Goal: Task Accomplishment & Management: Complete application form

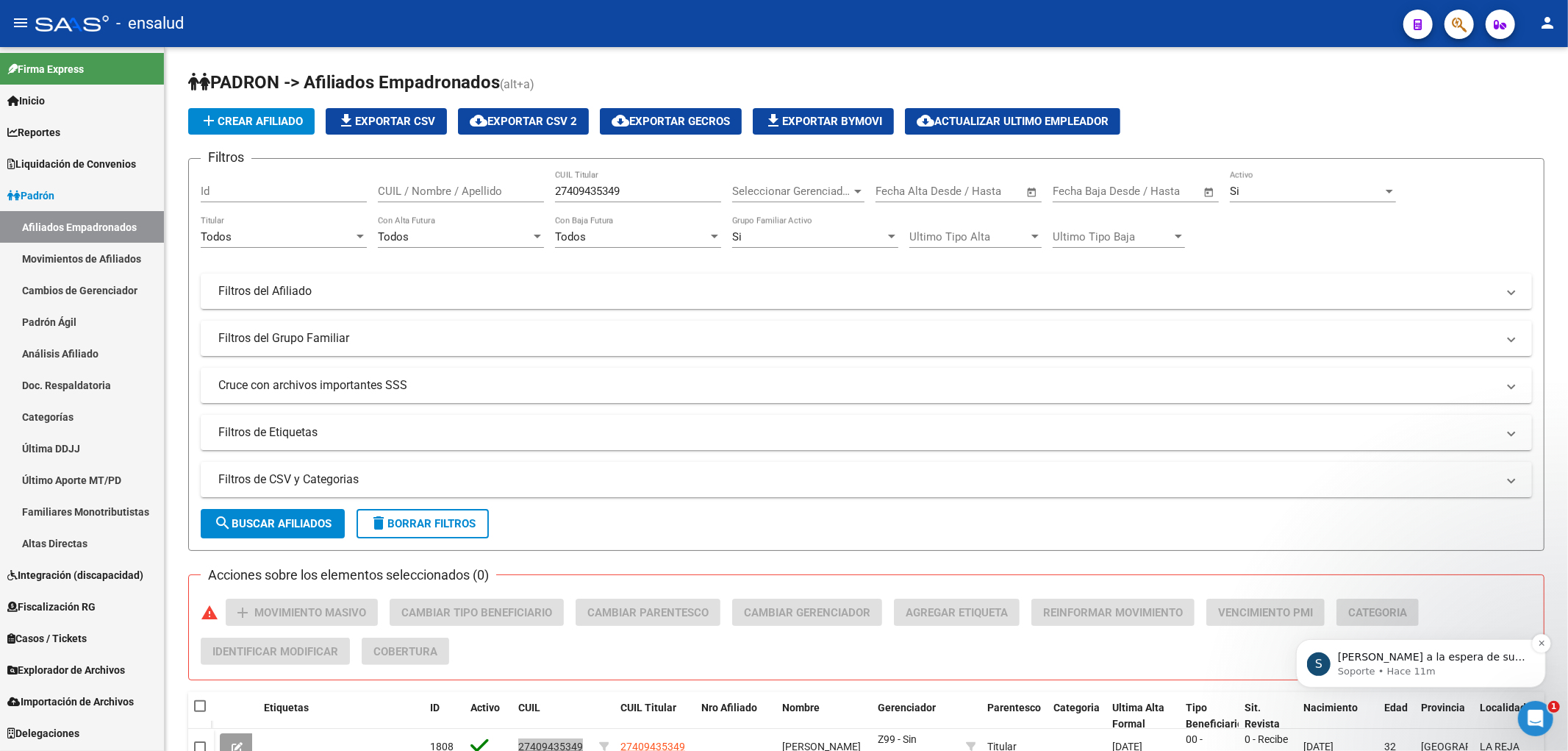
scroll to position [380, 0]
click at [1473, 681] on div "S Quedamos a la espera de sus comentarios Soporte • Hace 11m" at bounding box center [1420, 663] width 250 height 49
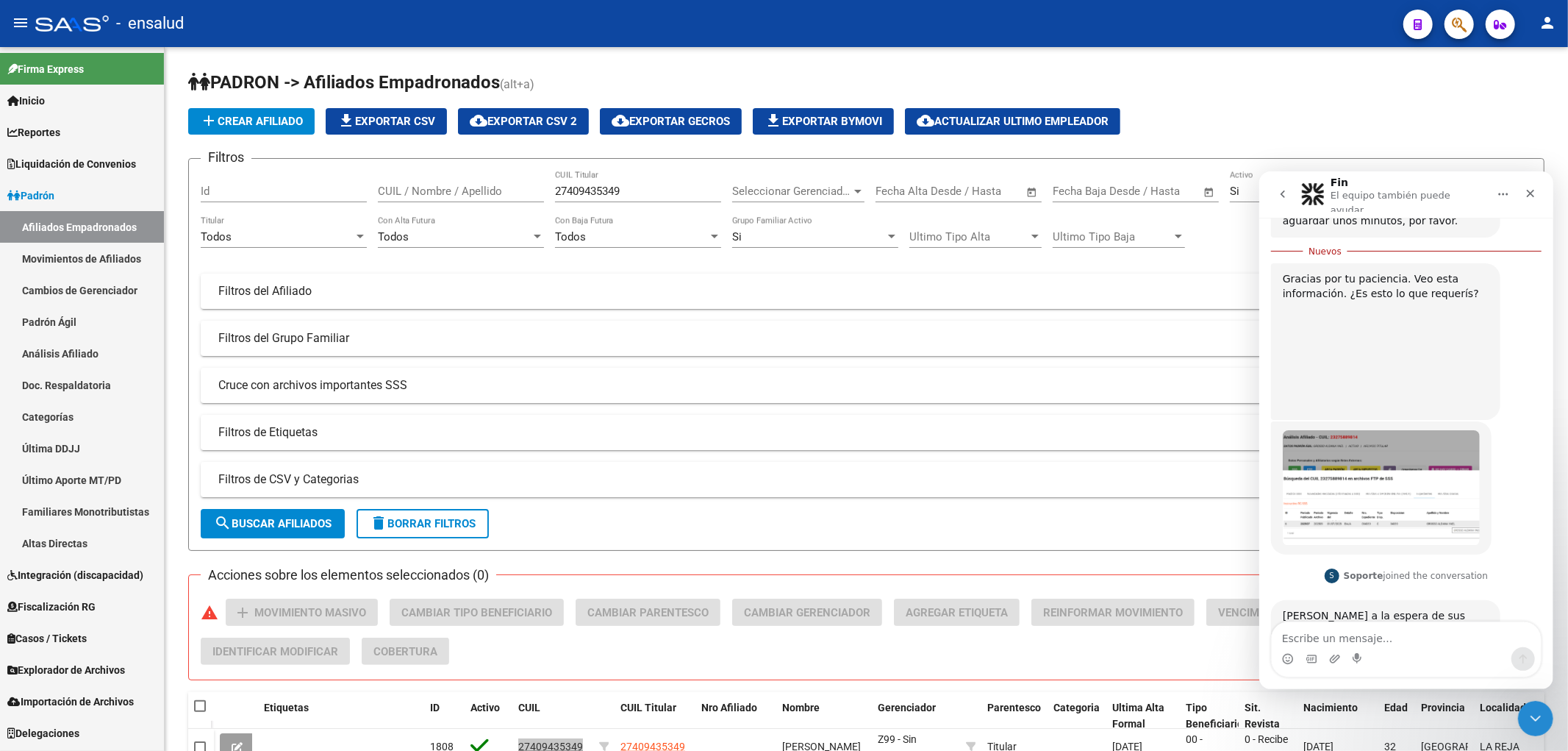
scroll to position [405, 0]
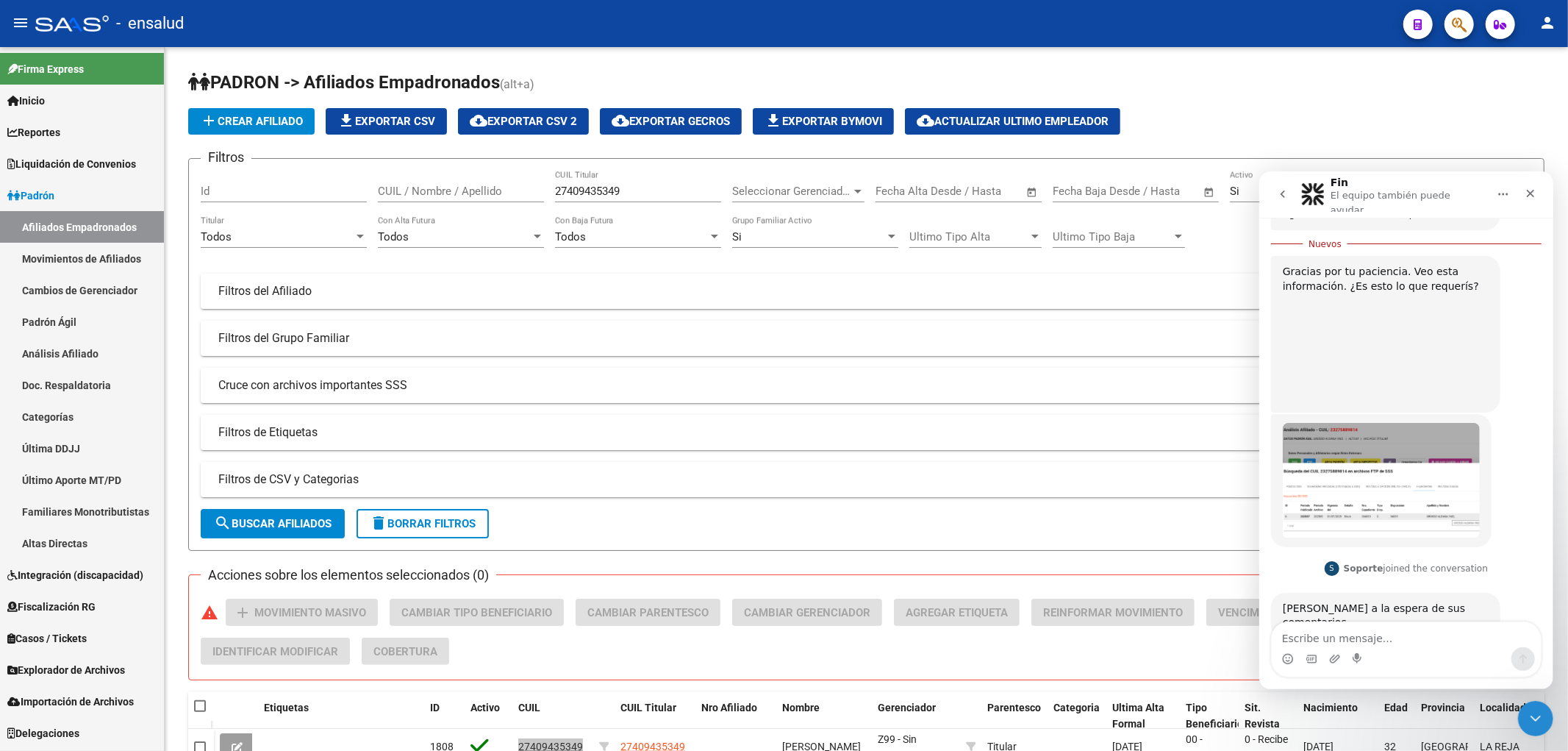
click at [1393, 460] on img "Ludmila dice…" at bounding box center [1380, 480] width 197 height 115
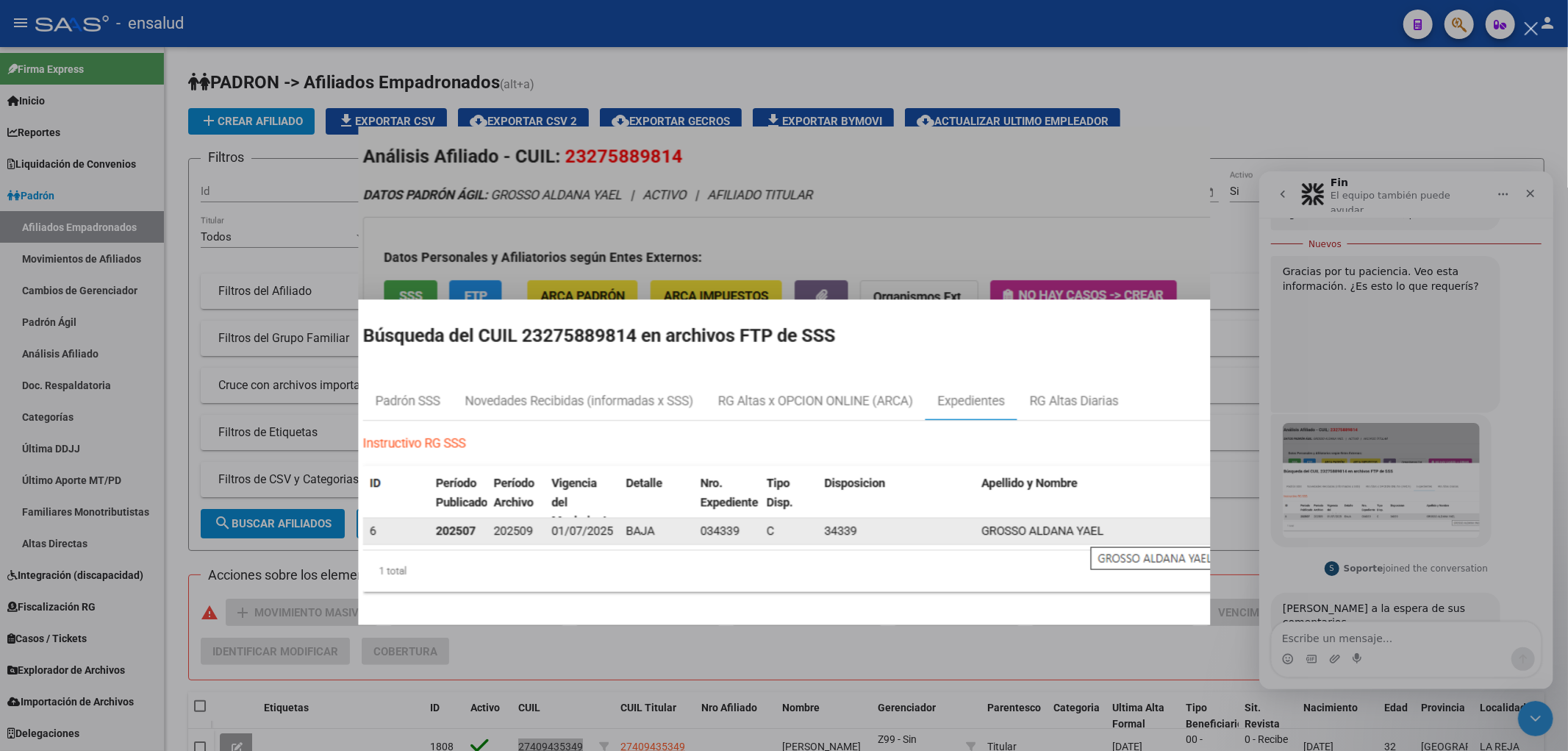
scroll to position [0, 0]
click at [495, 63] on div "Intercom Messenger" at bounding box center [784, 376] width 1568 height 751
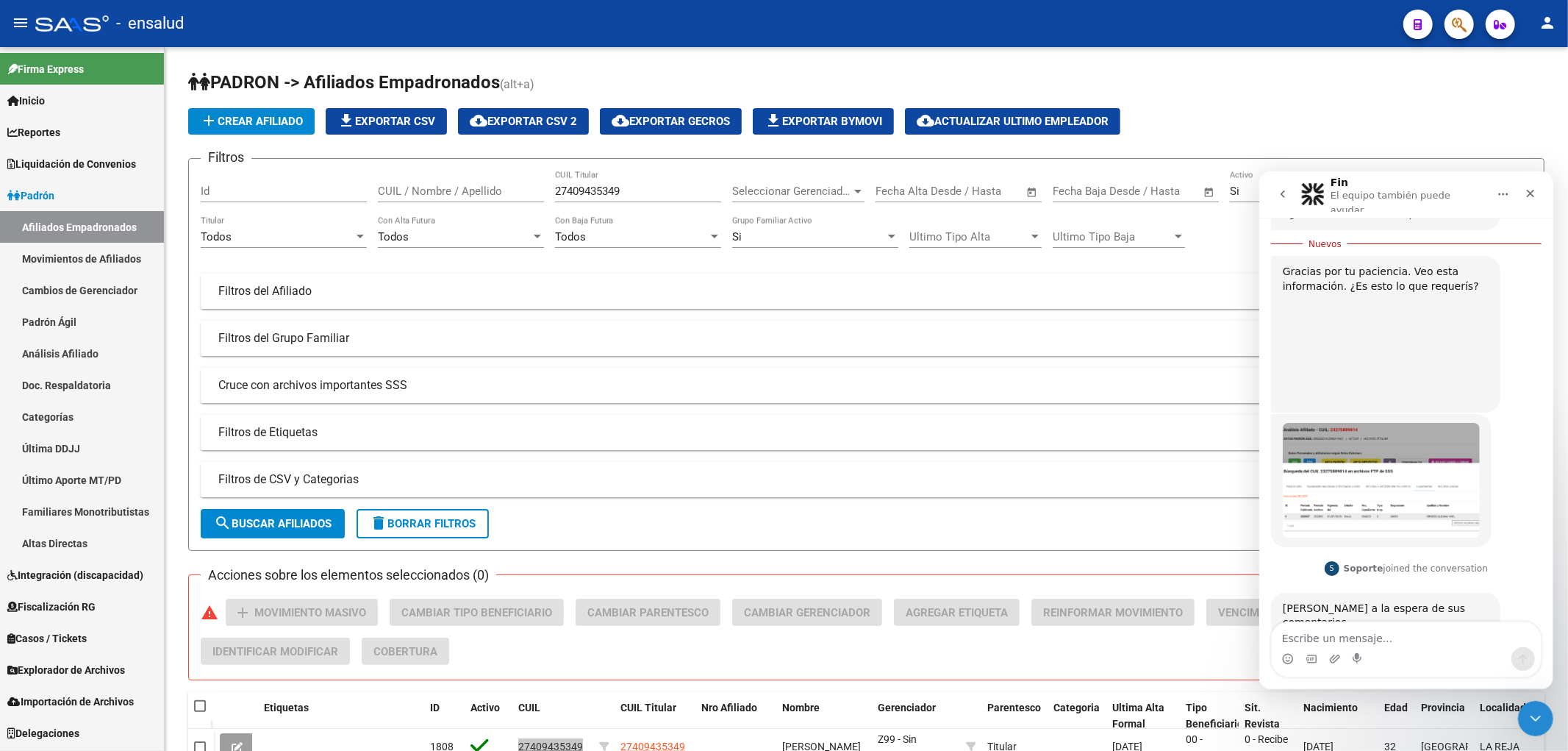
scroll to position [77, 0]
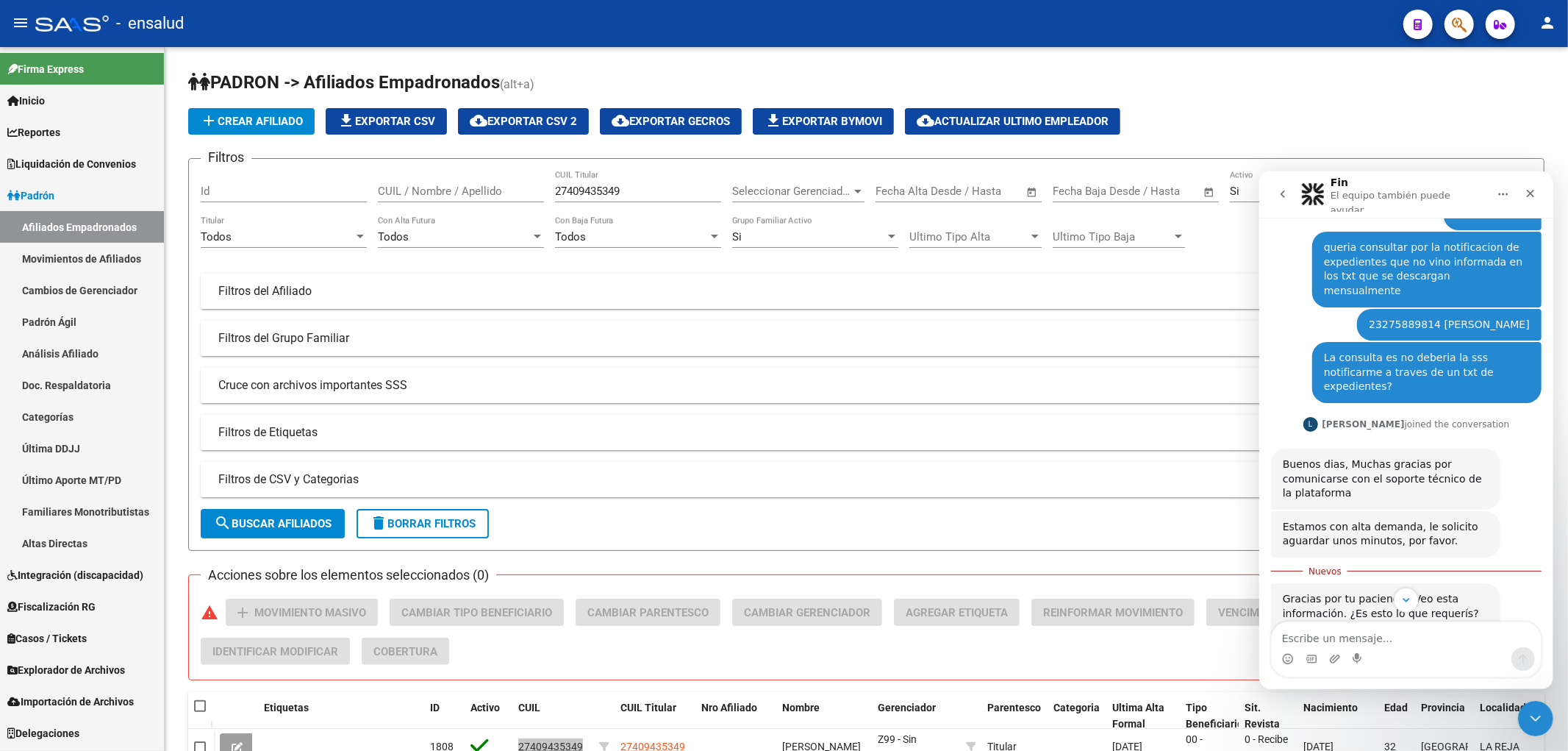
click at [1368, 317] on div "23275889814 [PERSON_NAME]" at bounding box center [1448, 325] width 161 height 15
copy div "23275889814"
click at [611, 186] on input "27409435349" at bounding box center [638, 191] width 166 height 13
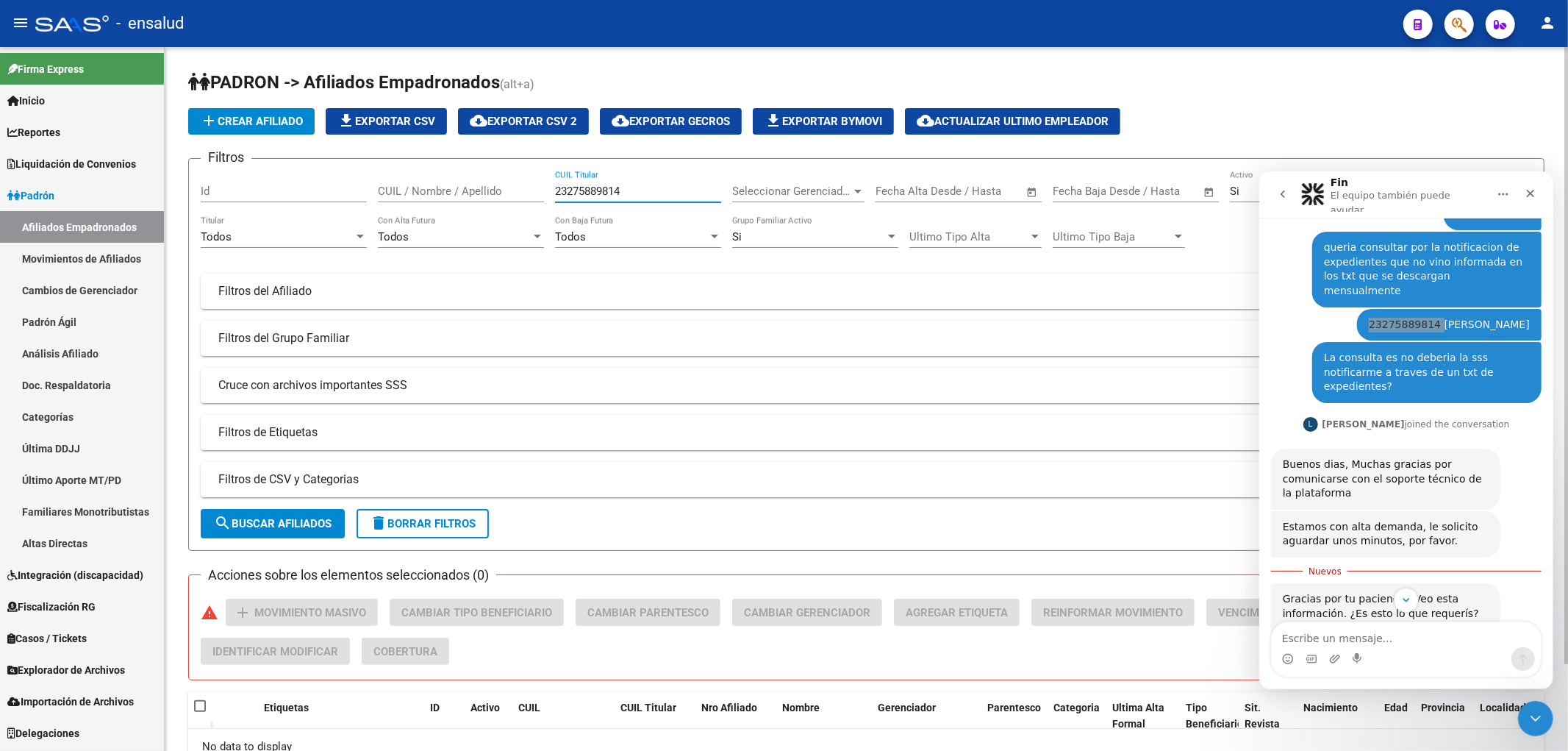
scroll to position [98, 0]
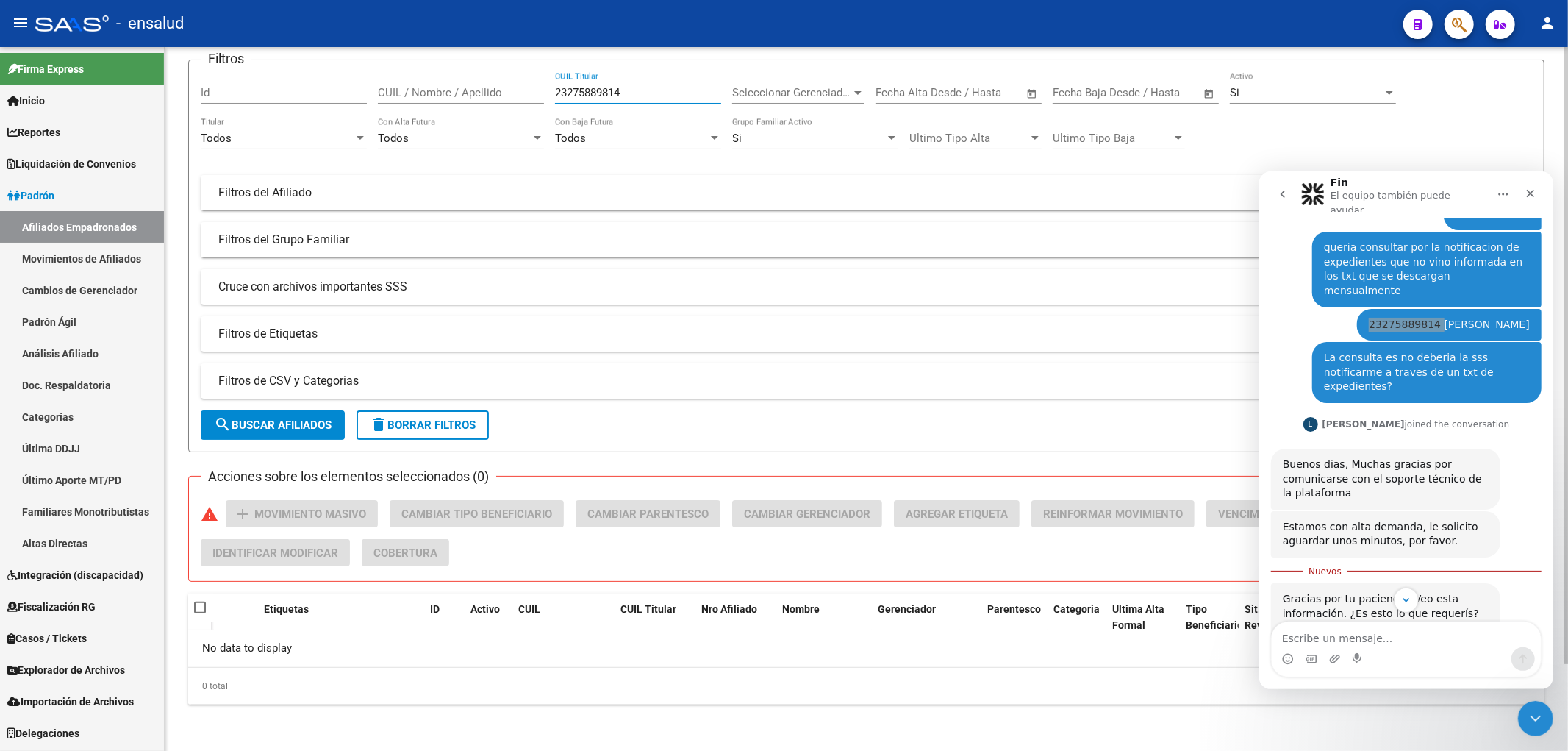
click at [638, 91] on input "23275889814" at bounding box center [638, 93] width 166 height 13
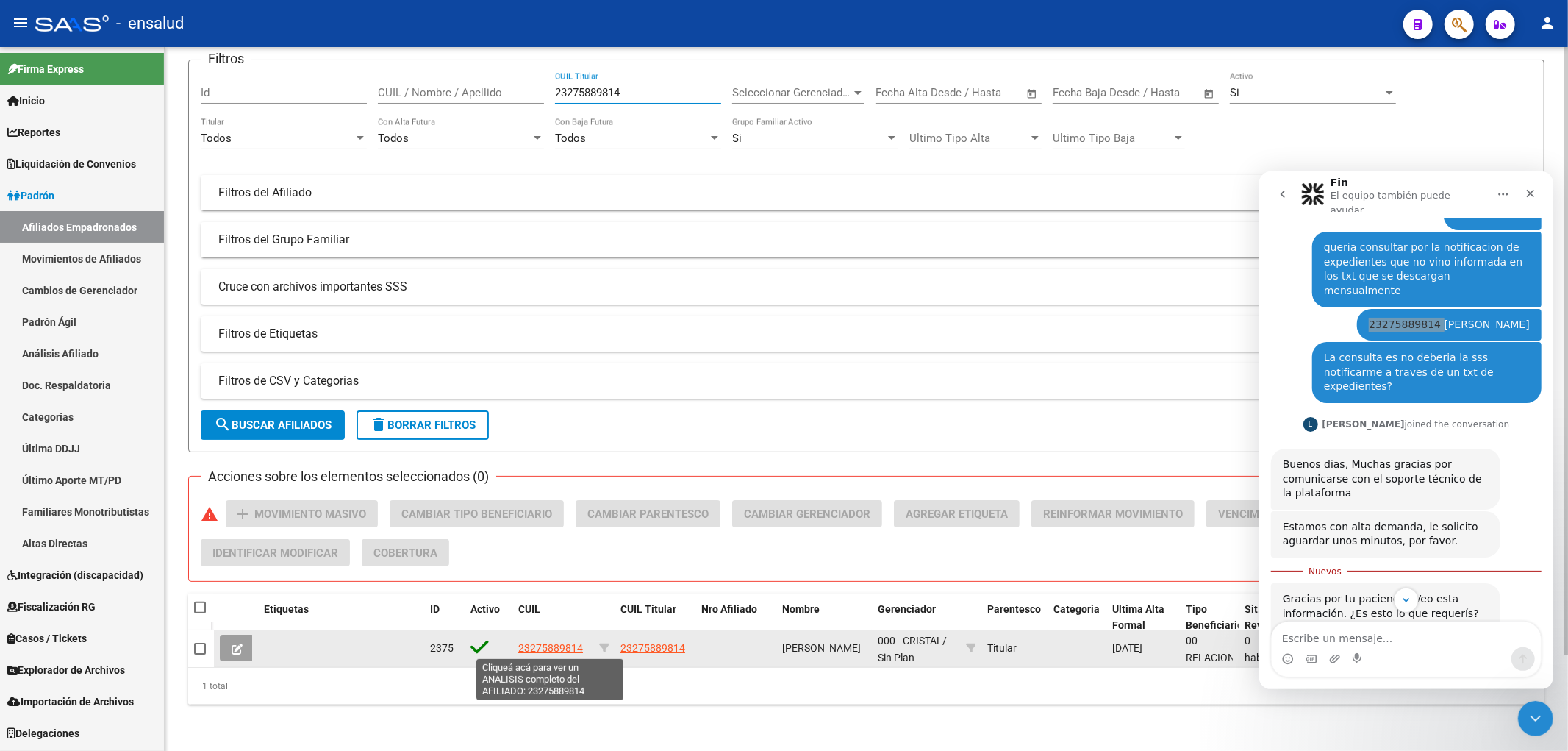
type input "23275889814"
click at [551, 648] on span "23275889814" at bounding box center [551, 648] width 64 height 12
type textarea "23275889814"
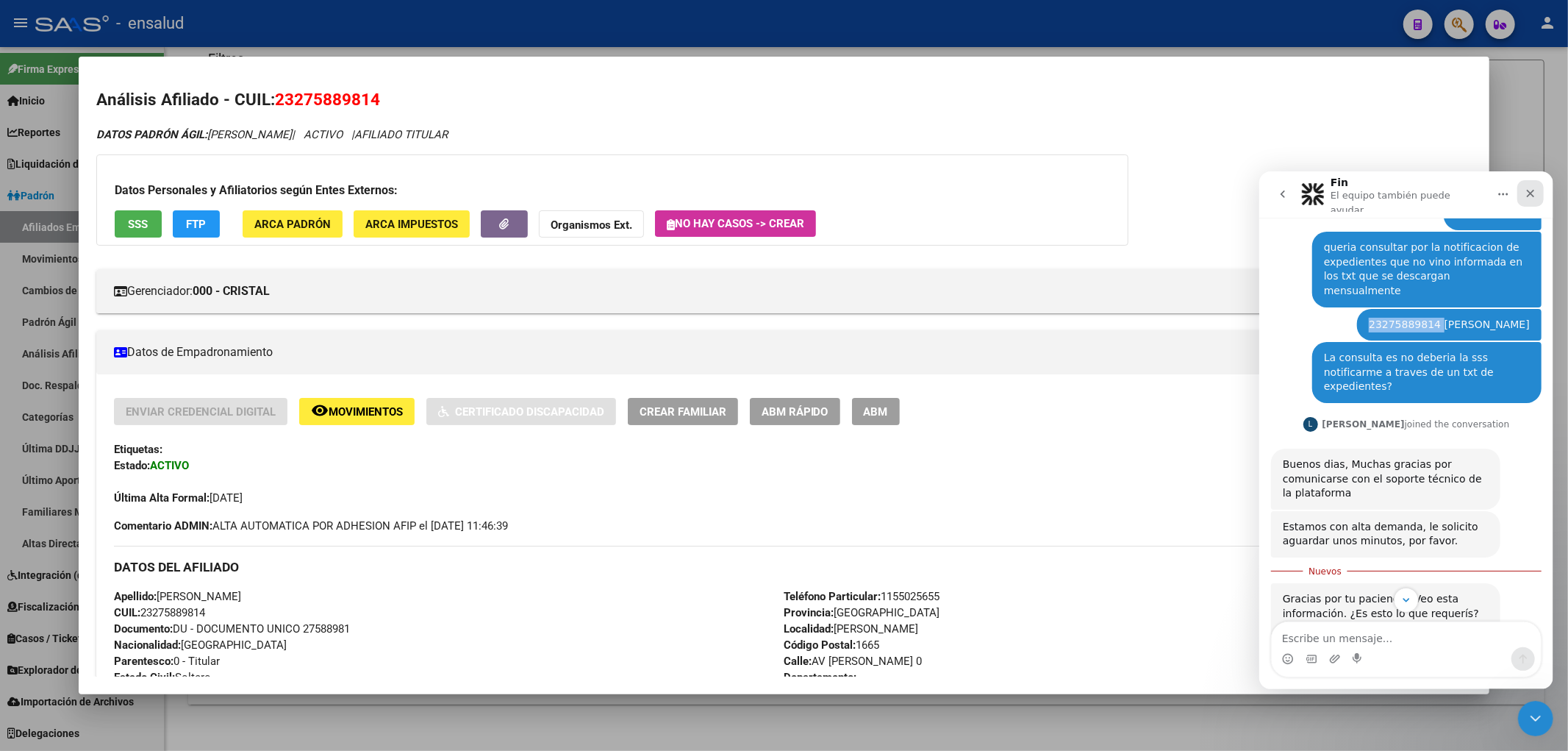
drag, startPoint x: 1537, startPoint y: 187, endPoint x: 2630, endPoint y: 352, distance: 1105.4
click at [1537, 187] on div "Cerrar" at bounding box center [1529, 192] width 26 height 26
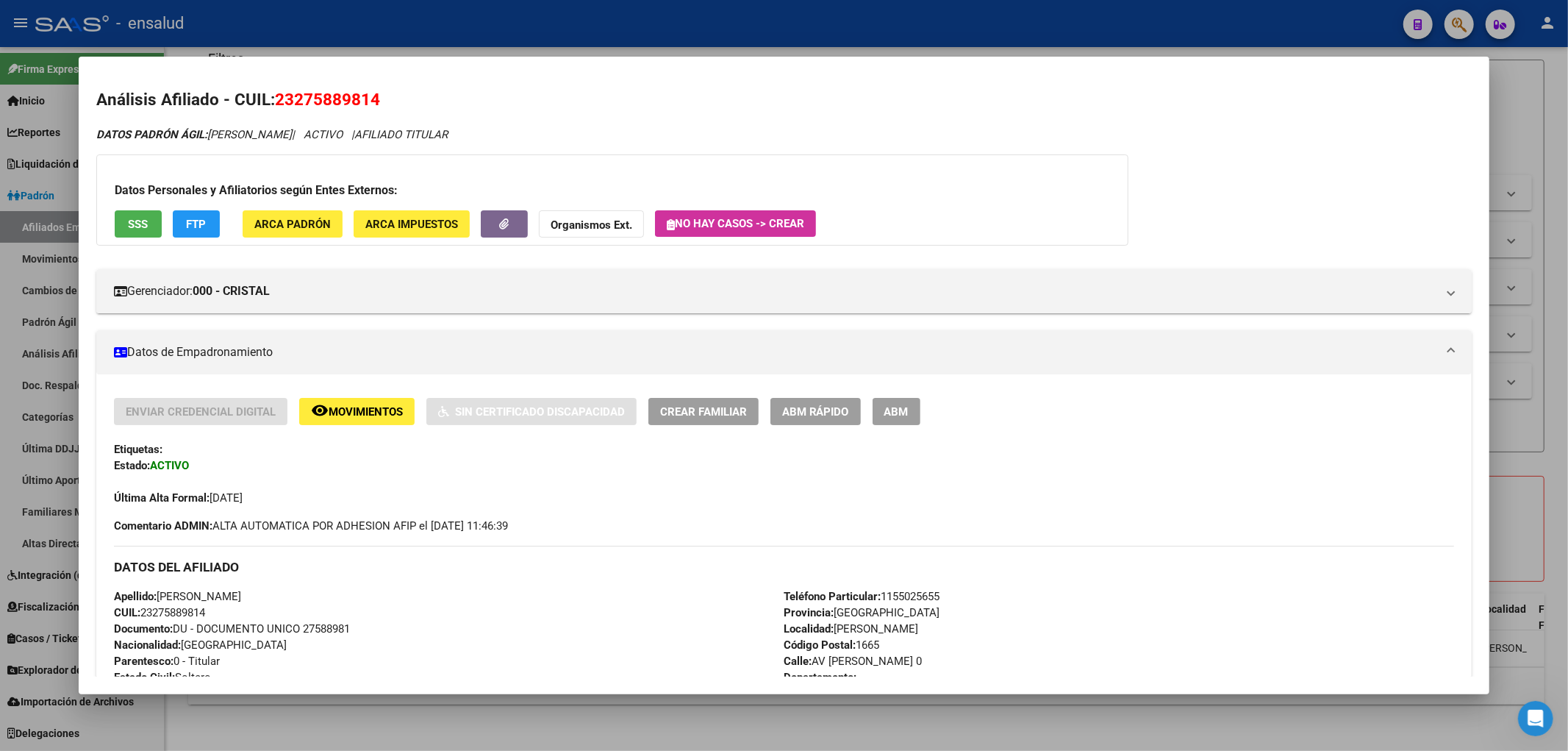
click at [841, 406] on span "ABM Rápido" at bounding box center [815, 412] width 67 height 13
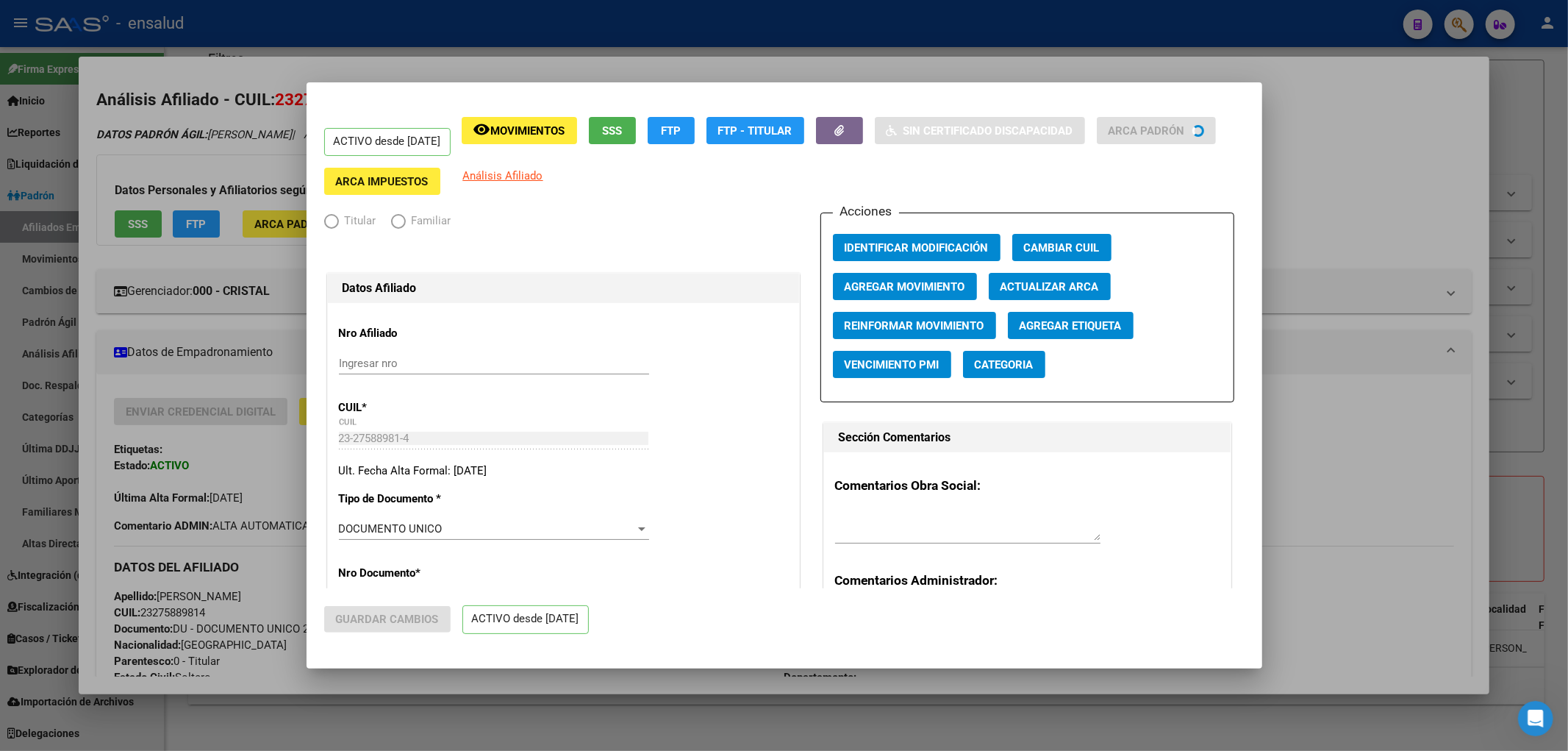
radio input "true"
type input "30-59057385-6"
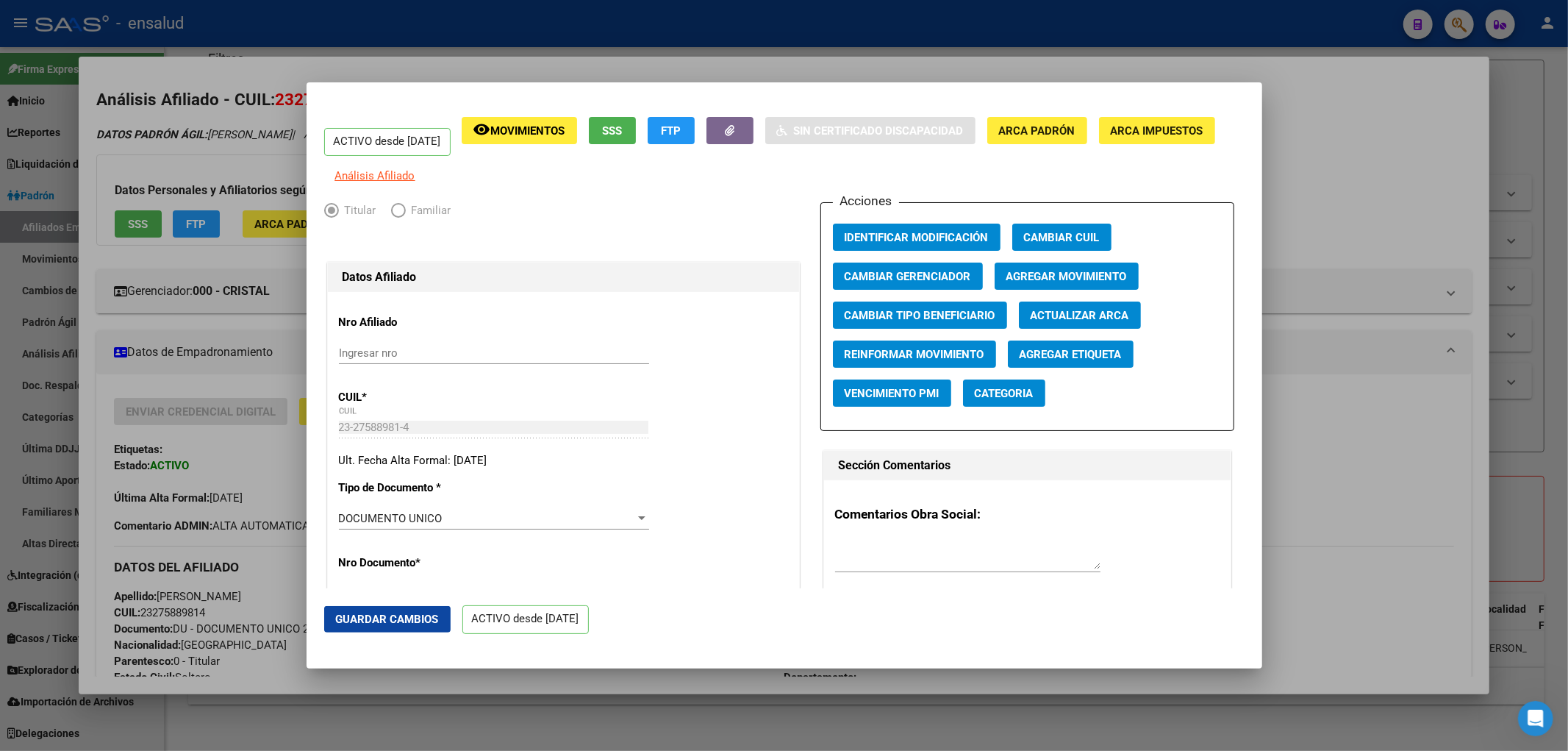
click at [1049, 280] on span "Agregar Movimiento" at bounding box center [1066, 276] width 121 height 13
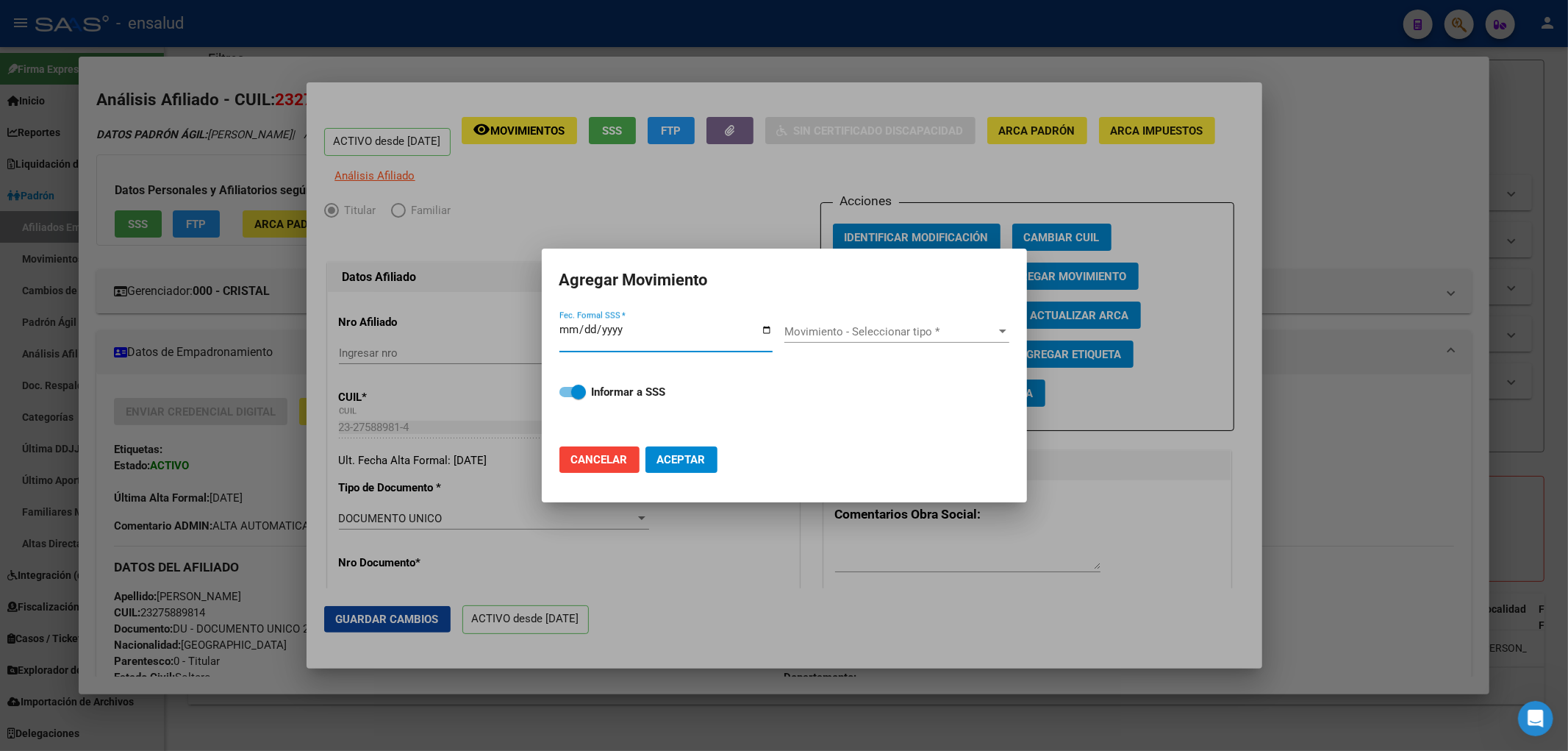
click at [770, 328] on input "Fec. Formal SSS *" at bounding box center [666, 335] width 214 height 23
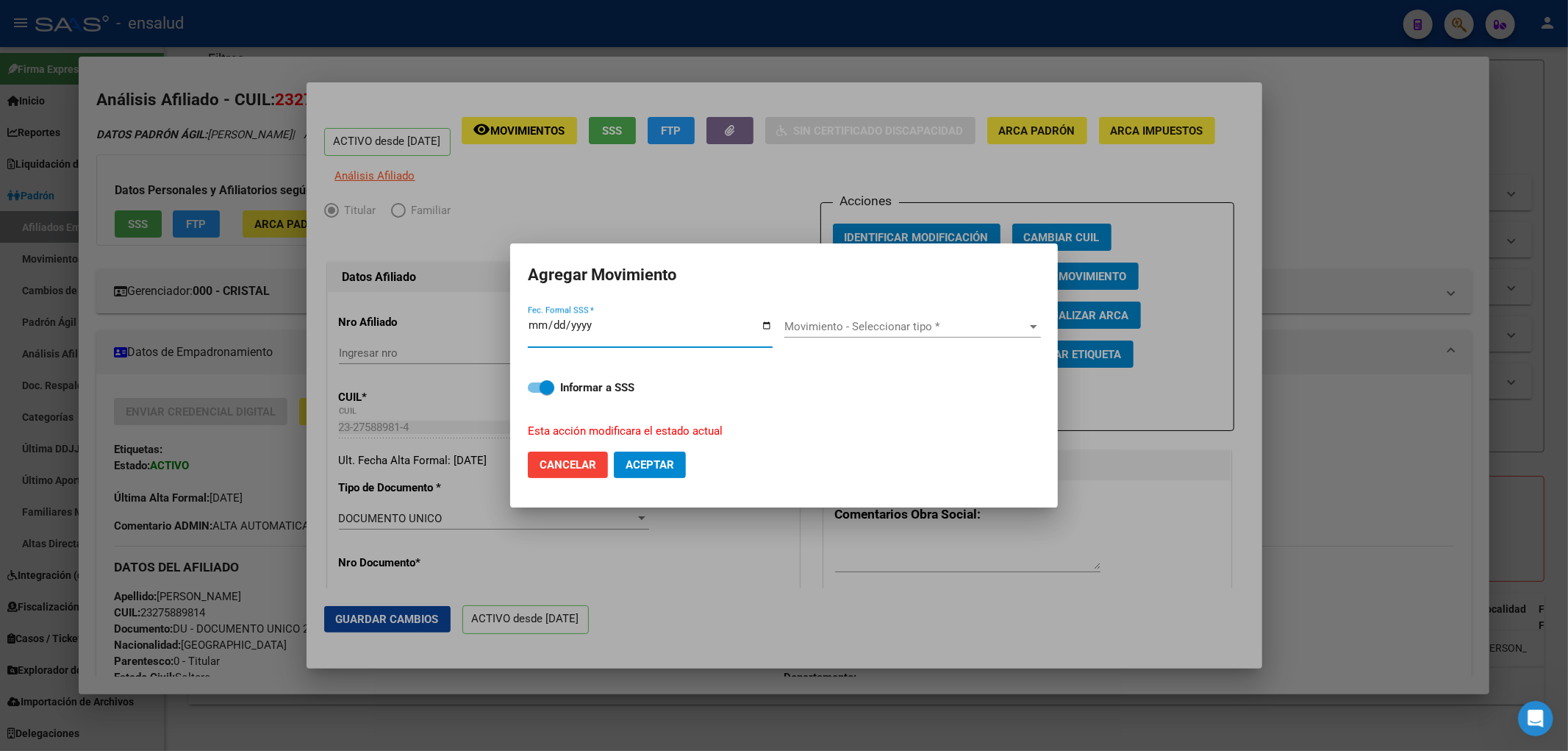
type input "[DATE]"
click at [835, 326] on span "Movimiento - Seleccionar tipo *" at bounding box center [906, 327] width 243 height 13
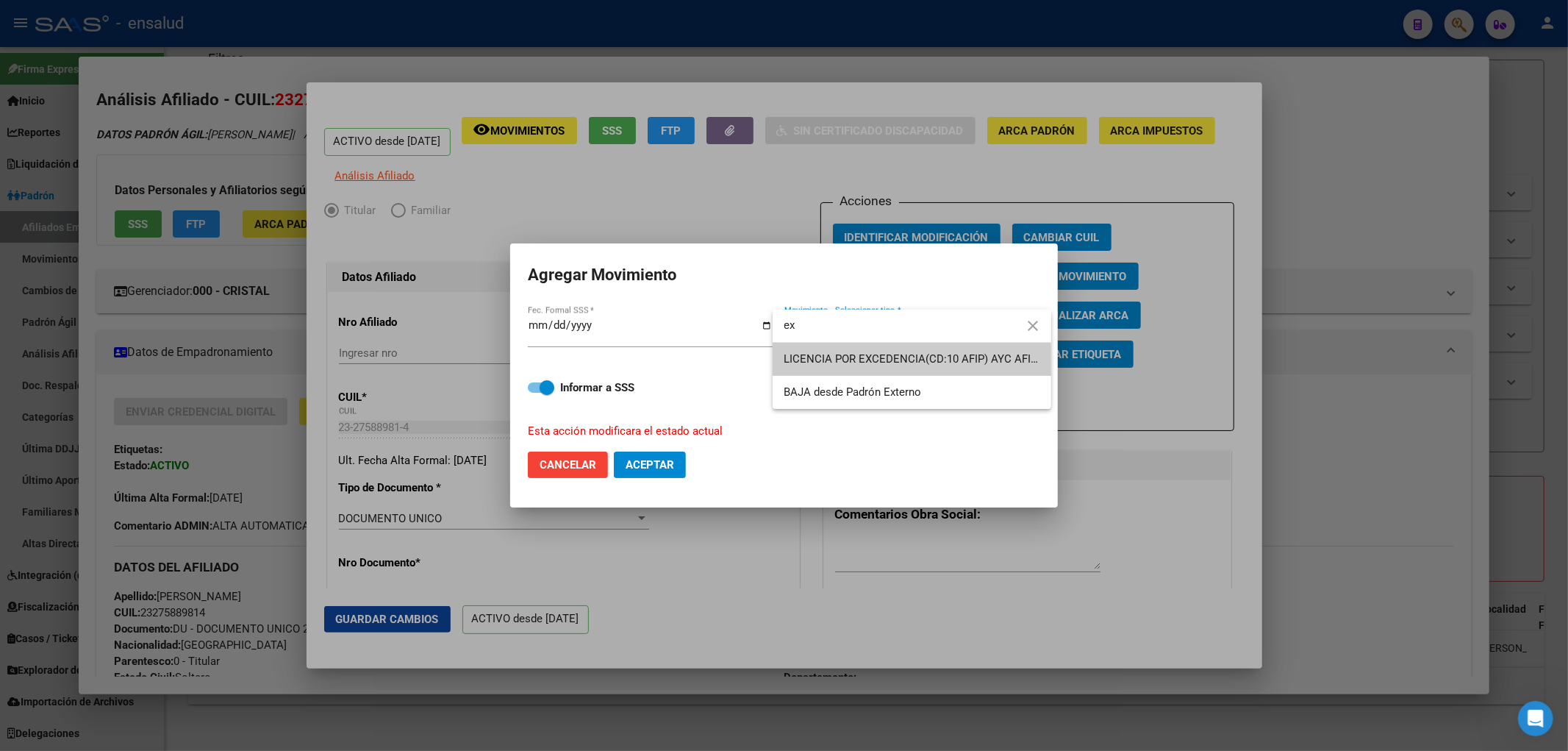
click at [881, 332] on input "ex" at bounding box center [912, 325] width 279 height 33
type input "anu"
click at [865, 357] on span "ANULACION OPCION SSS (RESOLUCION / DECRETO)" at bounding box center [915, 359] width 262 height 13
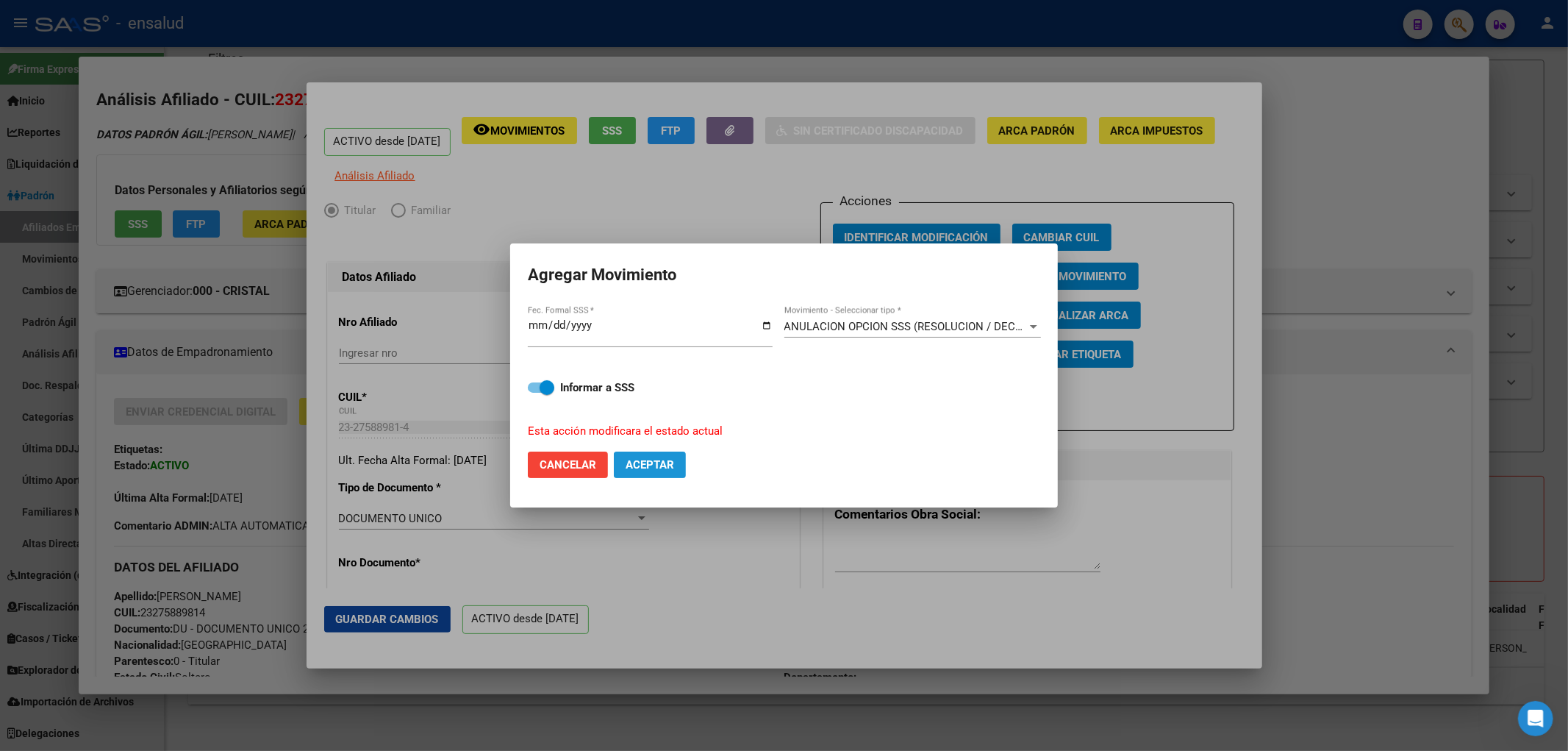
click at [666, 466] on span "Aceptar" at bounding box center [650, 465] width 49 height 13
checkbox input "false"
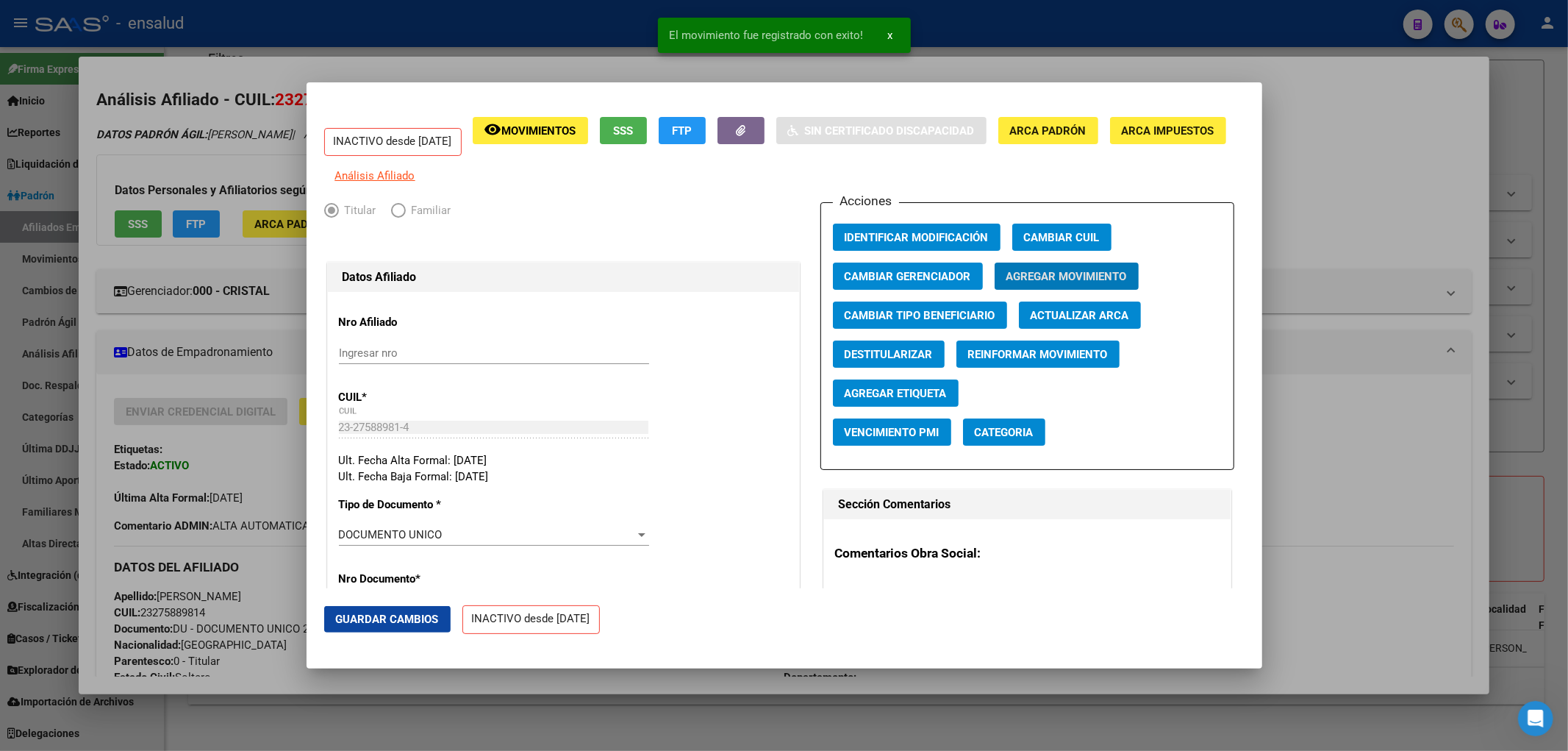
click at [1441, 175] on div at bounding box center [784, 376] width 1568 height 751
